Goal: Navigation & Orientation: Find specific page/section

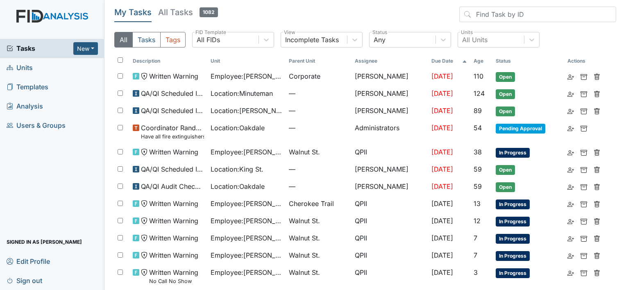
click at [27, 62] on span "Units" at bounding box center [20, 67] width 26 height 13
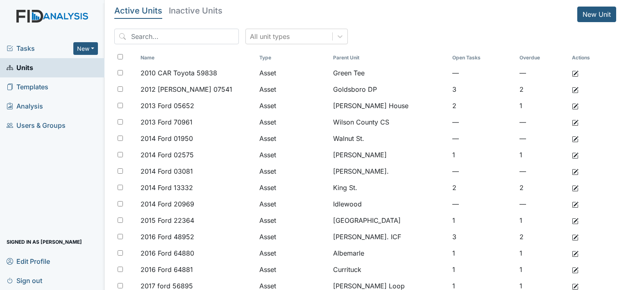
click at [28, 66] on span "Units" at bounding box center [20, 67] width 27 height 13
